Goal: Transaction & Acquisition: Purchase product/service

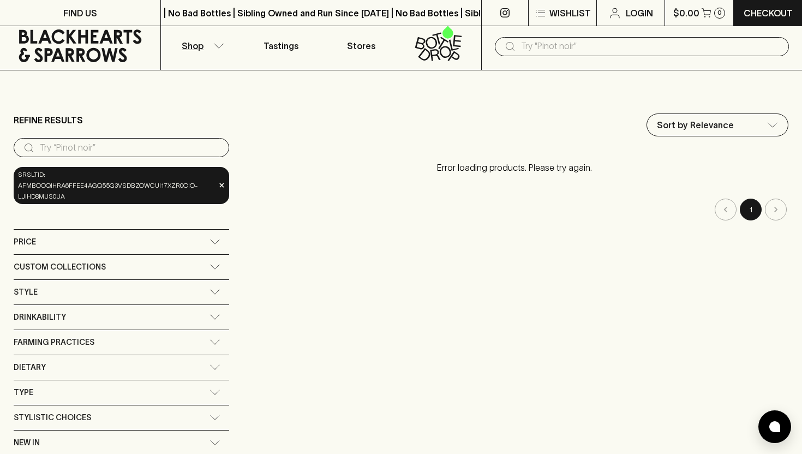
scroll to position [1, 0]
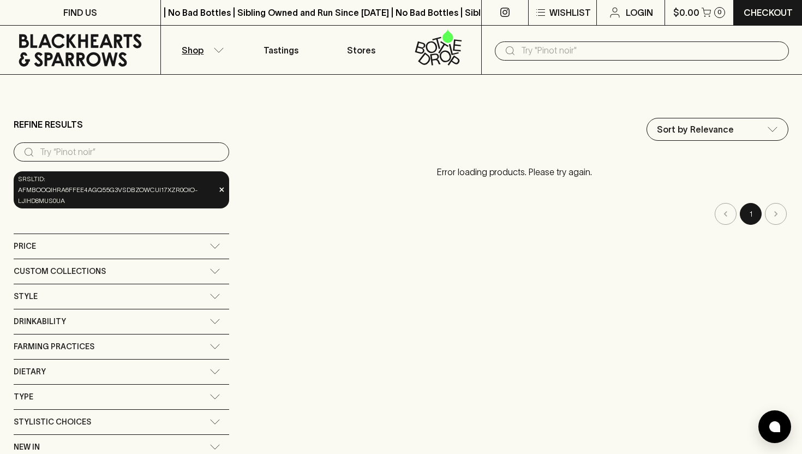
click at [99, 46] on icon at bounding box center [80, 50] width 144 height 33
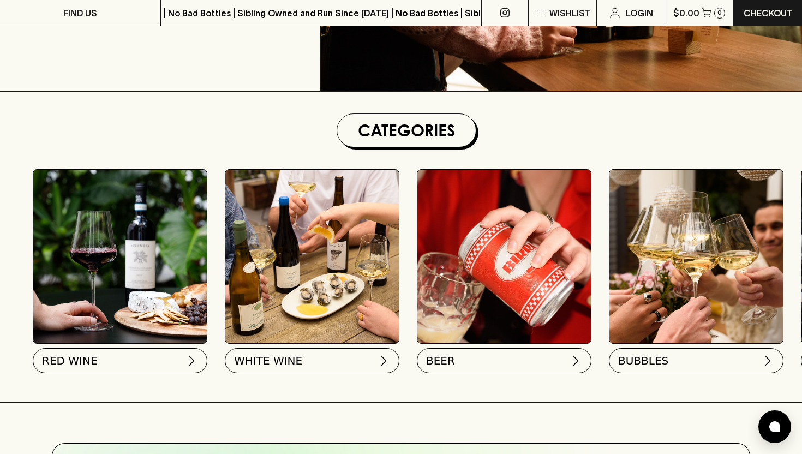
scroll to position [325, 0]
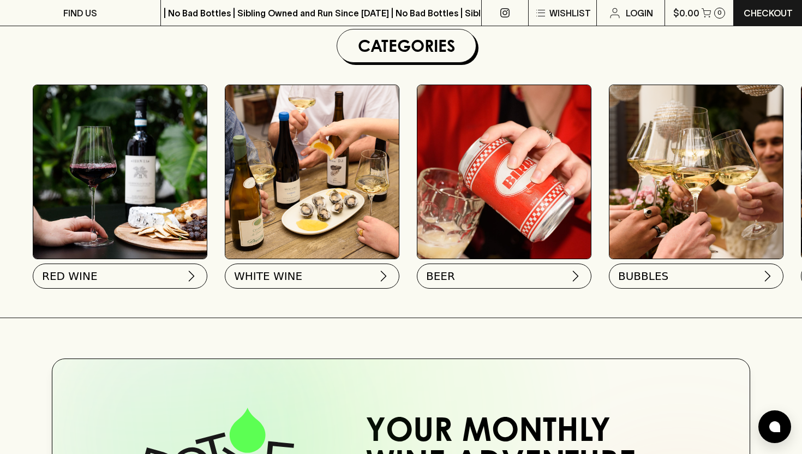
click at [491, 250] on img at bounding box center [504, 172] width 174 height 174
click at [489, 270] on button "BEER" at bounding box center [503, 273] width 175 height 25
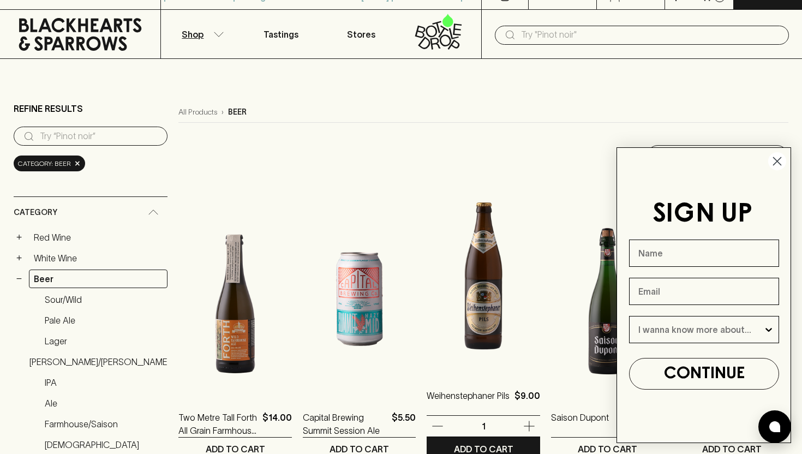
scroll to position [17, 0]
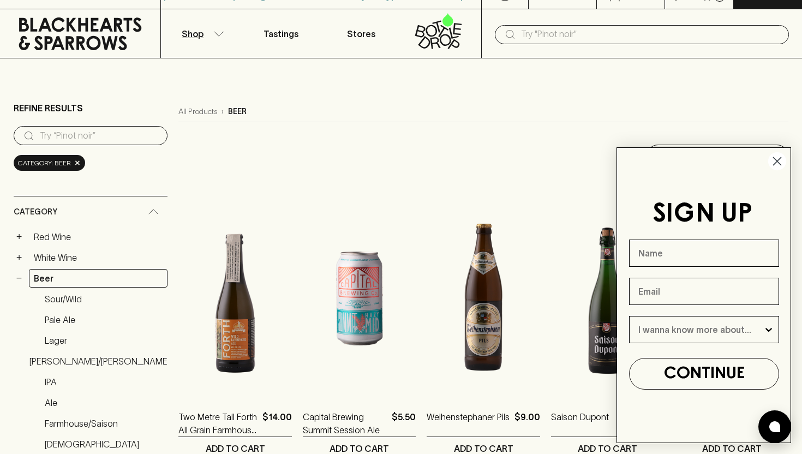
click at [775, 158] on circle "Close dialog" at bounding box center [777, 161] width 18 height 18
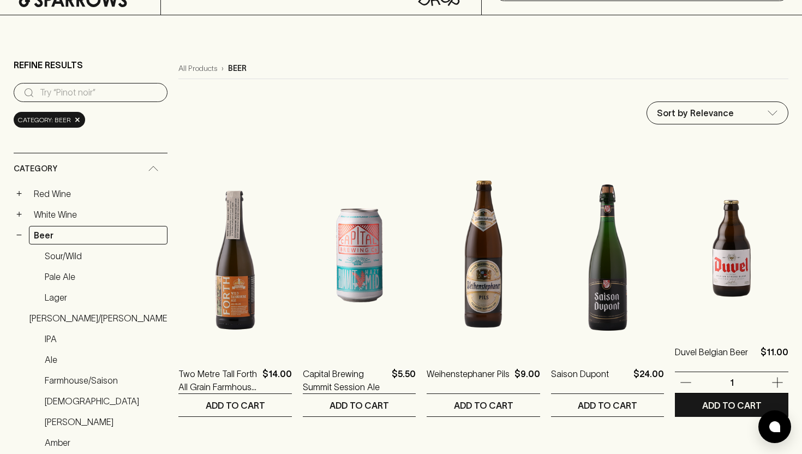
scroll to position [1, 0]
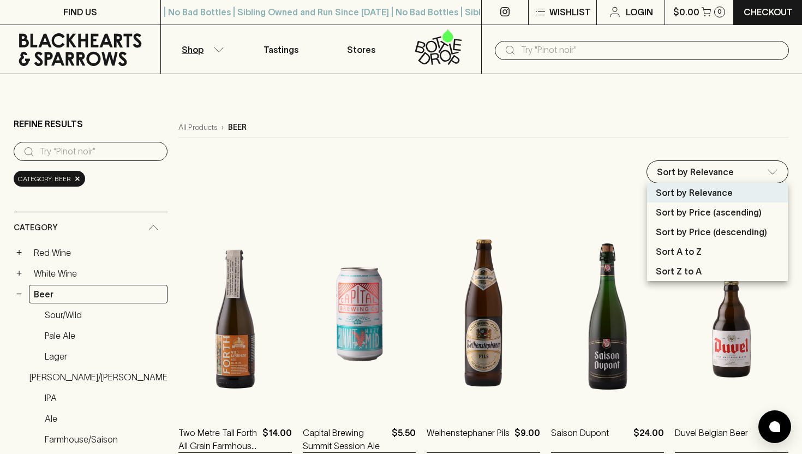
click at [726, 234] on p "Sort by Price (descending)" at bounding box center [711, 231] width 111 height 13
type input "price:desc"
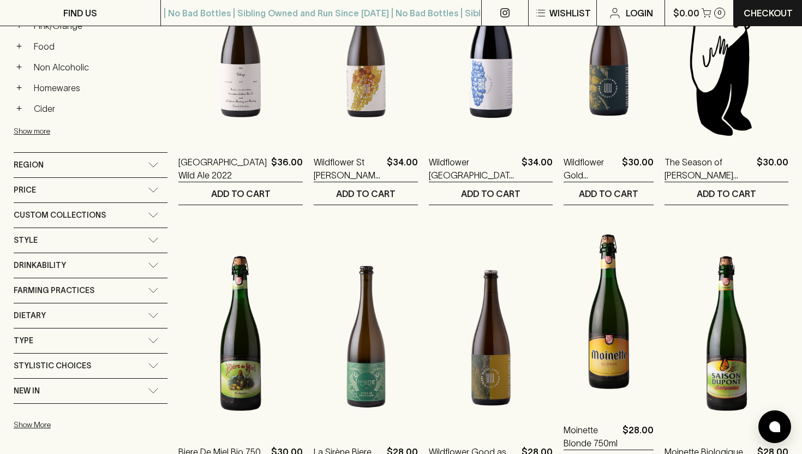
scroll to position [262, 0]
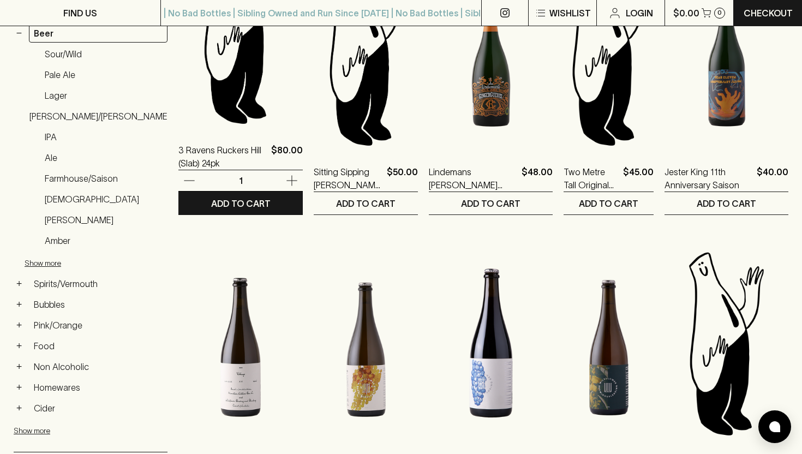
click at [190, 118] on img at bounding box center [240, 31] width 124 height 191
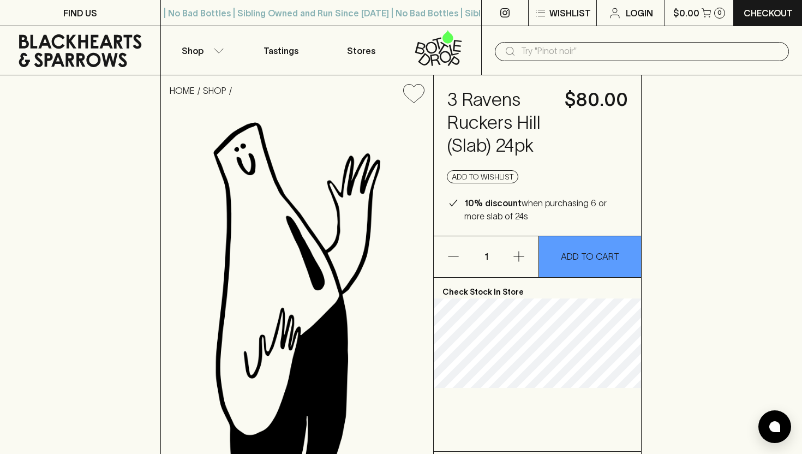
click at [464, 89] on h4 "3 Ravens Ruckers Hill (Slab) 24pk" at bounding box center [499, 122] width 105 height 69
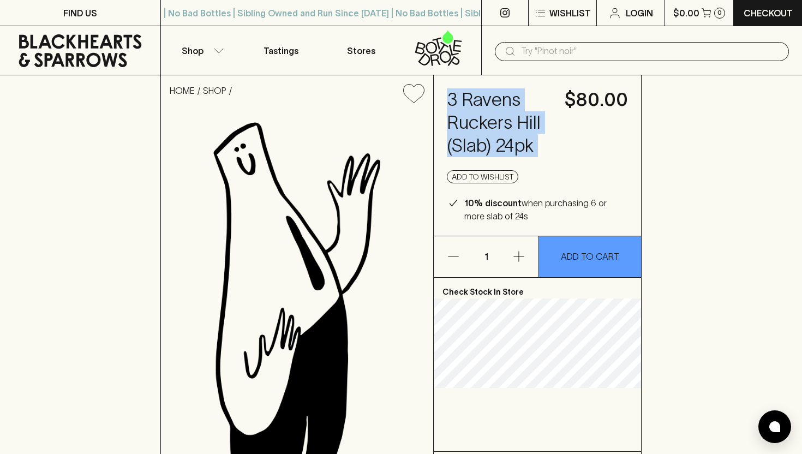
click at [464, 89] on h4 "3 Ravens Ruckers Hill (Slab) 24pk" at bounding box center [499, 122] width 105 height 69
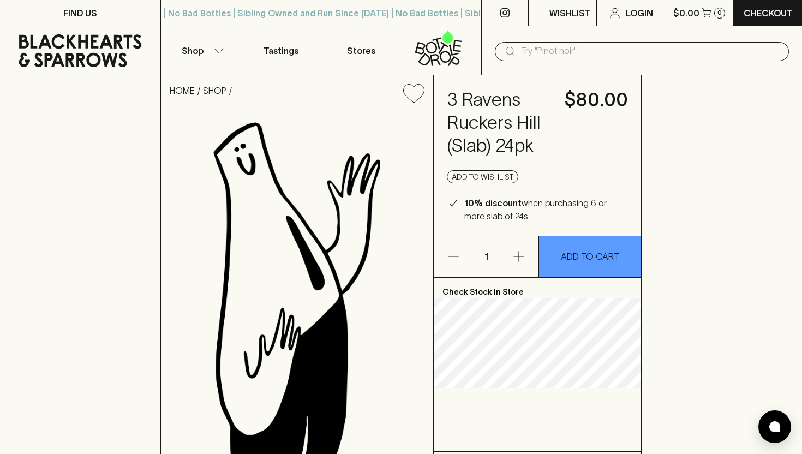
click at [514, 101] on h4 "3 Ravens Ruckers Hill (Slab) 24pk" at bounding box center [499, 122] width 105 height 69
click at [527, 107] on h4 "3 Ravens Ruckers Hill (Slab) 24pk" at bounding box center [499, 122] width 105 height 69
drag, startPoint x: 543, startPoint y: 118, endPoint x: 445, endPoint y: 101, distance: 99.7
click at [445, 101] on div "3 Ravens Ruckers Hill (Slab) 24pk $80.00 Add to wishlist 10% discount when purc…" at bounding box center [537, 155] width 207 height 160
